Goal: Use online tool/utility: Utilize a website feature to perform a specific function

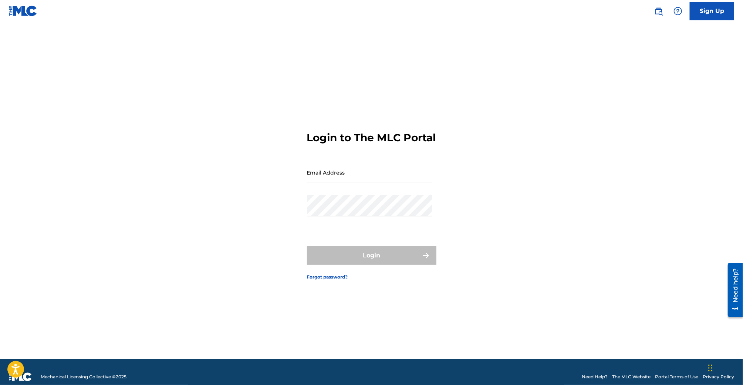
click at [322, 183] on input "Email Address" at bounding box center [369, 172] width 125 height 21
type input "[EMAIL_ADDRESS][DOMAIN_NAME]"
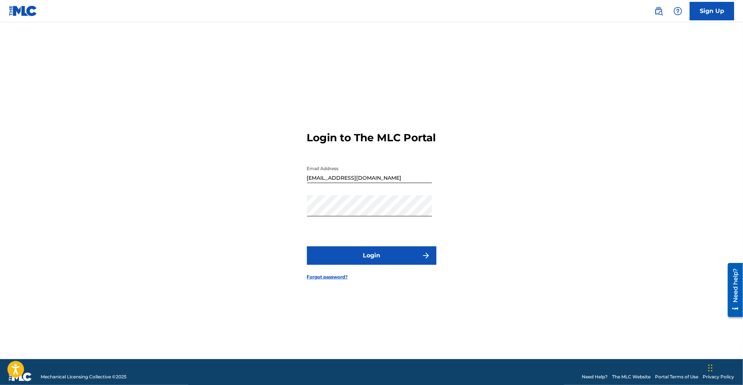
click at [378, 256] on button "Login" at bounding box center [371, 255] width 129 height 18
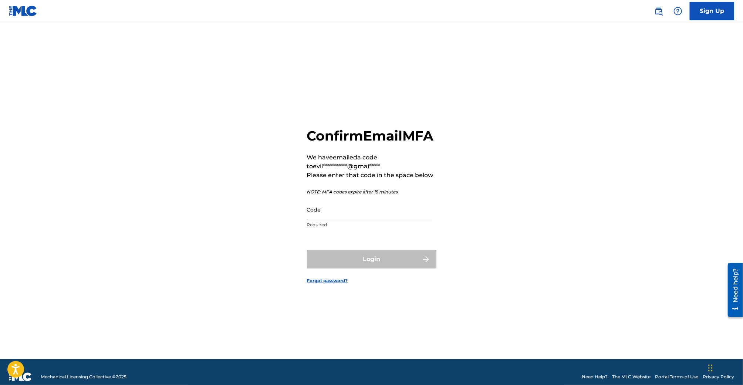
click at [366, 228] on p "Required" at bounding box center [369, 225] width 125 height 7
click at [366, 218] on input "Code" at bounding box center [369, 209] width 125 height 21
paste input "003097"
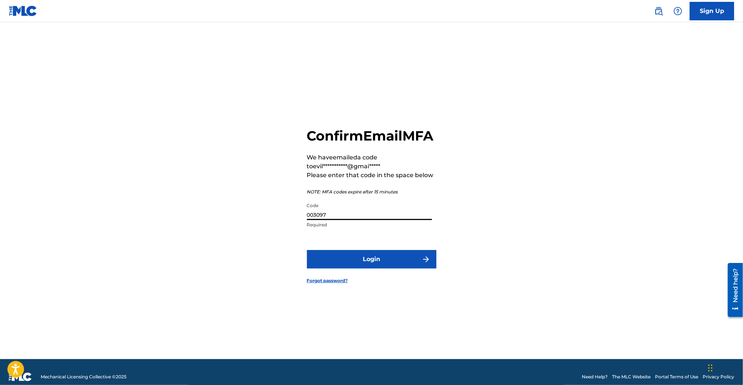
type input "003097"
click at [356, 260] on button "Login" at bounding box center [371, 259] width 129 height 18
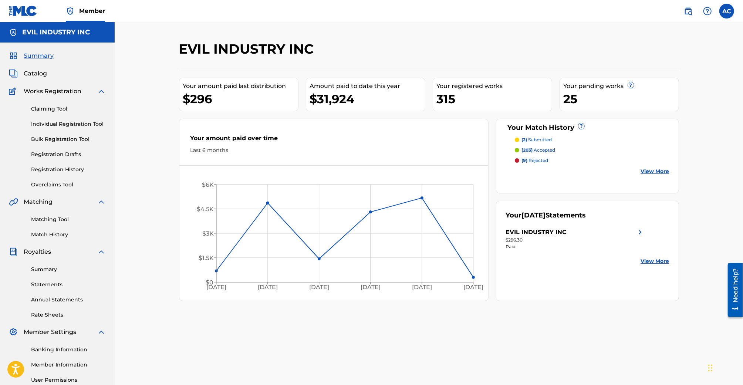
click at [51, 218] on link "Matching Tool" at bounding box center [68, 220] width 75 height 8
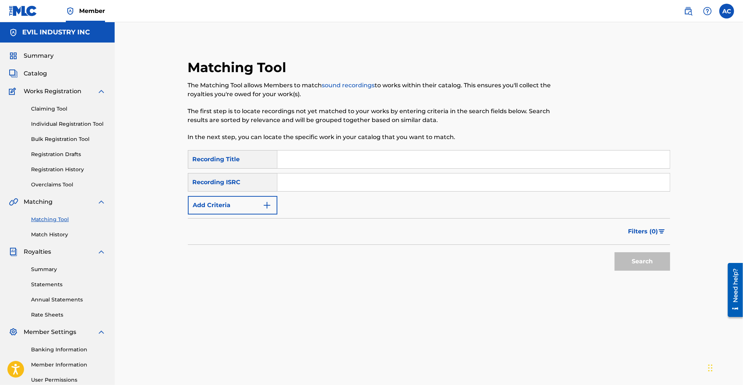
click at [304, 156] on input "Search Form" at bounding box center [473, 160] width 392 height 18
type input "omae wa mou"
click at [625, 266] on button "Search" at bounding box center [642, 261] width 55 height 18
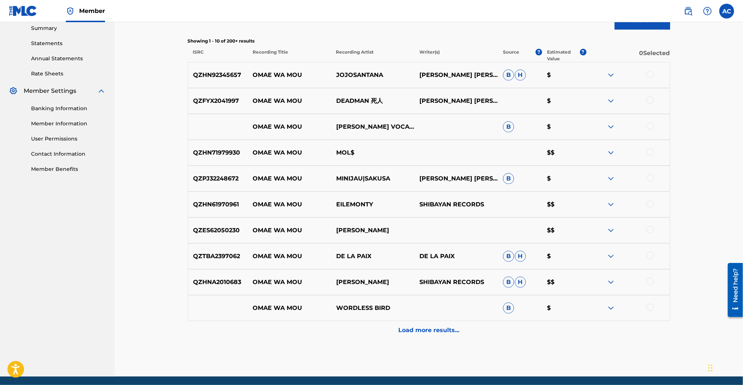
scroll to position [249, 0]
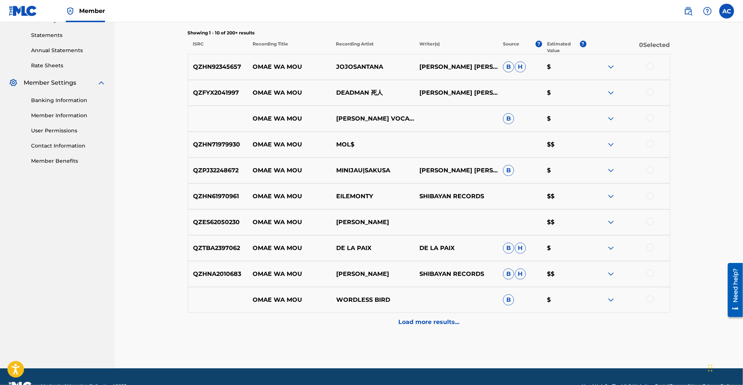
click at [413, 318] on p "Load more results..." at bounding box center [428, 322] width 61 height 9
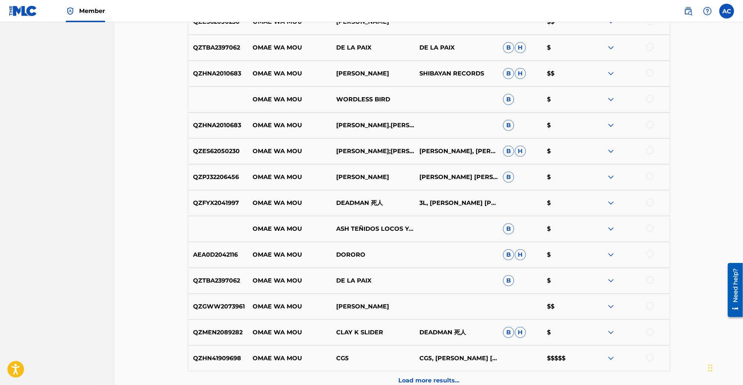
scroll to position [527, 0]
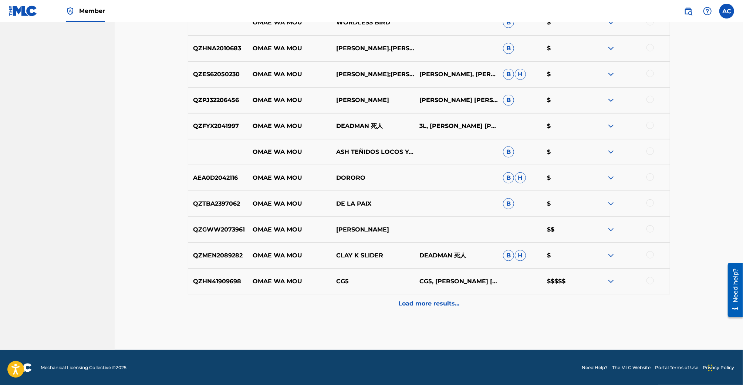
click at [611, 286] on div "QZHN41909698 OMAE WA MOU CG5 CG5, [PERSON_NAME] [PERSON_NAME] $$$$$" at bounding box center [429, 281] width 482 height 26
click at [611, 285] on img at bounding box center [610, 281] width 9 height 9
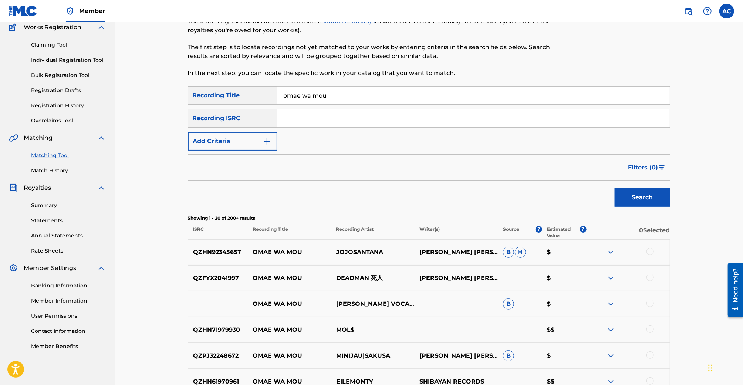
scroll to position [0, 0]
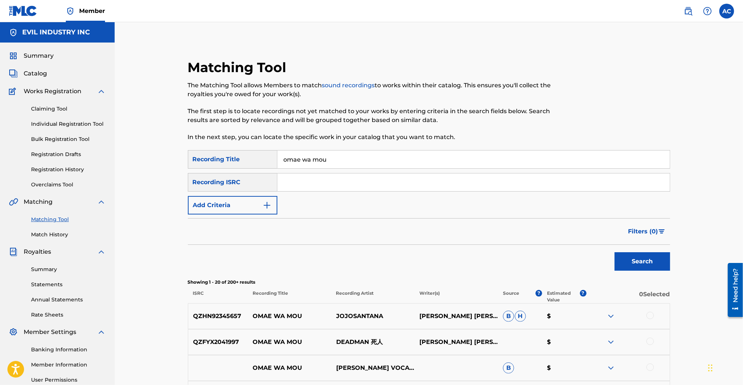
click at [40, 74] on span "Catalog" at bounding box center [35, 73] width 23 height 9
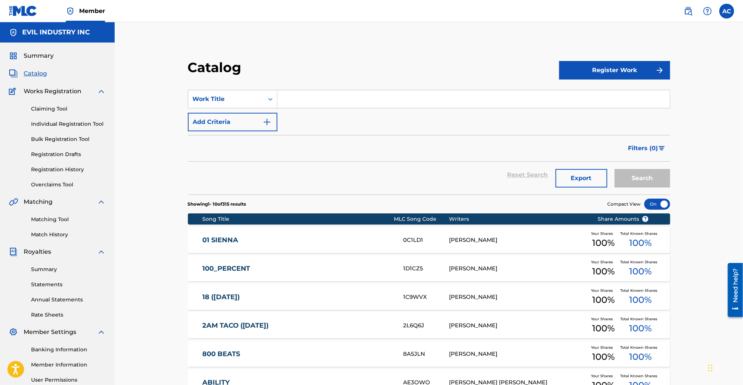
click at [47, 214] on div "Matching Tool Match History" at bounding box center [57, 222] width 97 height 32
click at [47, 215] on div "Matching Tool Match History" at bounding box center [57, 222] width 97 height 32
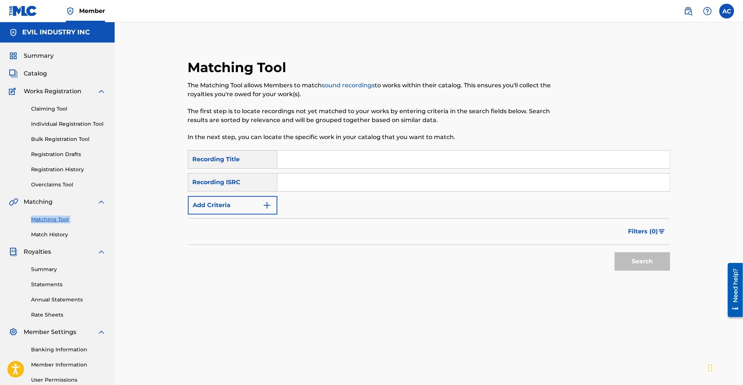
click at [41, 111] on link "Claiming Tool" at bounding box center [68, 109] width 75 height 8
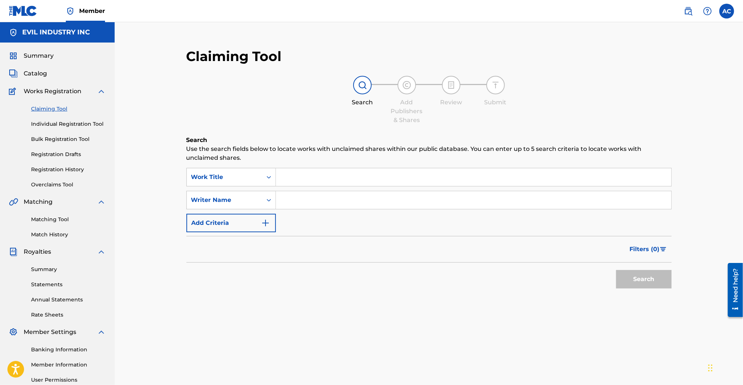
click at [58, 165] on div "Claiming Tool Individual Registration Tool Bulk Registration Tool Registration …" at bounding box center [57, 142] width 97 height 93
click at [58, 166] on link "Registration History" at bounding box center [68, 170] width 75 height 8
